Goal: Information Seeking & Learning: Learn about a topic

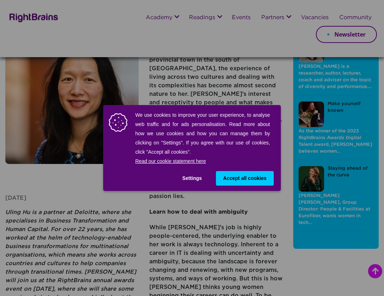
scroll to position [71, 0]
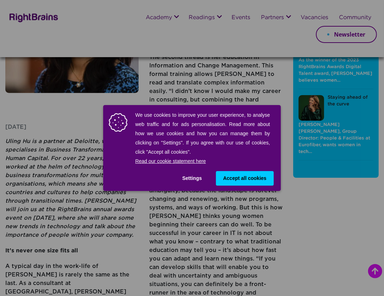
click at [239, 179] on span "Accept all cookies" at bounding box center [244, 177] width 43 height 7
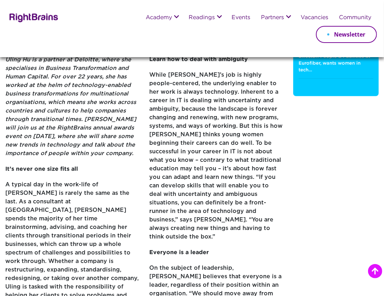
scroll to position [284, 0]
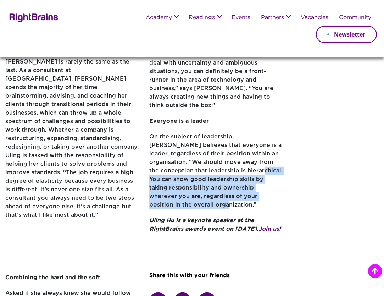
drag, startPoint x: 264, startPoint y: 164, endPoint x: 224, endPoint y: 135, distance: 48.5
click at [224, 135] on p "On the subject of leadership, [PERSON_NAME] believes that everyone is a leader,…" at bounding box center [215, 175] width 133 height 84
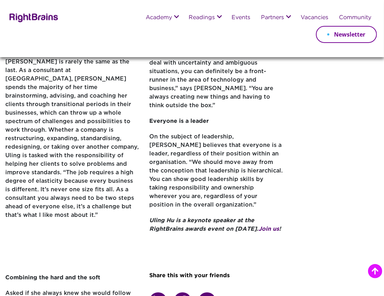
click at [250, 133] on p "On the subject of leadership, [PERSON_NAME] believes that everyone is a leader,…" at bounding box center [215, 175] width 133 height 84
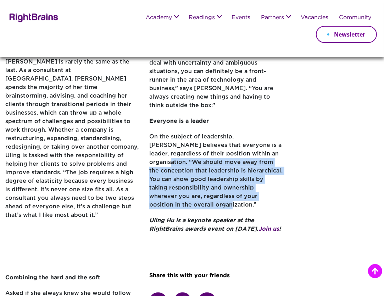
drag, startPoint x: 245, startPoint y: 120, endPoint x: 265, endPoint y: 163, distance: 47.9
click at [265, 163] on p "On the subject of leadership, [PERSON_NAME] believes that everyone is a leader,…" at bounding box center [215, 175] width 133 height 84
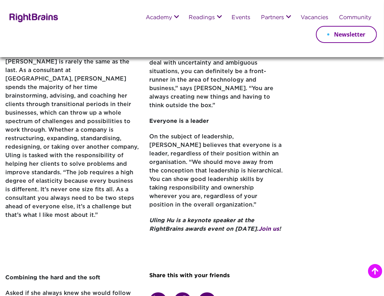
click at [298, 167] on div "Be inspired [PERSON_NAME]: Harness the power of diversity [PERSON_NAME] is a re…" at bounding box center [336, 19] width 96 height 585
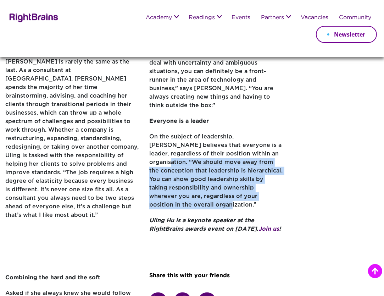
drag, startPoint x: 245, startPoint y: 118, endPoint x: 264, endPoint y: 164, distance: 49.5
click at [264, 164] on p "On the subject of leadership, [PERSON_NAME] believes that everyone is a leader,…" at bounding box center [215, 175] width 133 height 84
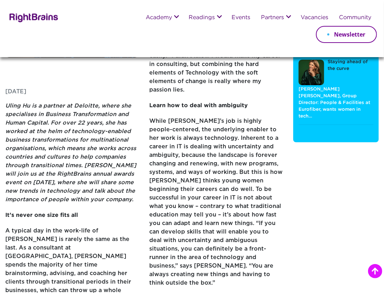
scroll to position [142, 0]
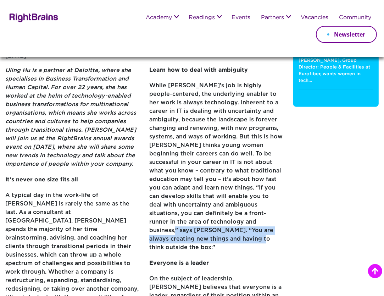
drag, startPoint x: 218, startPoint y: 198, endPoint x: 162, endPoint y: 216, distance: 58.6
click at [162, 216] on p "While [PERSON_NAME]’s job is highly people-centered, the underlying enabler to …" at bounding box center [215, 170] width 133 height 177
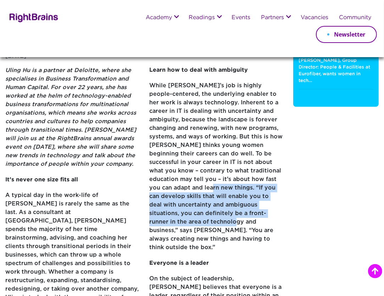
drag, startPoint x: 173, startPoint y: 164, endPoint x: 174, endPoint y: 198, distance: 33.7
click at [174, 198] on p "While [PERSON_NAME]’s job is highly people-centered, the underlying enabler to …" at bounding box center [215, 170] width 133 height 177
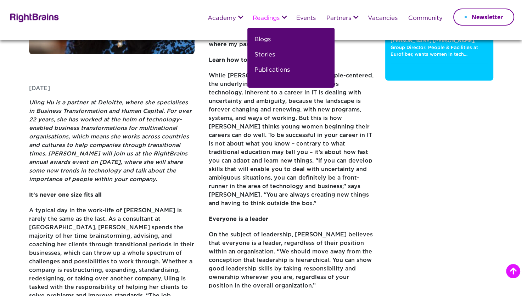
click at [304, 76] on li "Publications" at bounding box center [290, 72] width 71 height 15
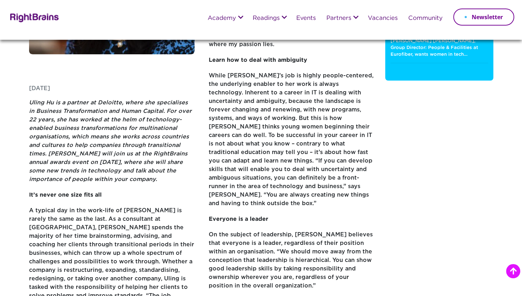
click at [302, 137] on p "While [PERSON_NAME]’s job is highly people-centered, the underlying enabler to …" at bounding box center [292, 143] width 166 height 143
